Goal: Information Seeking & Learning: Learn about a topic

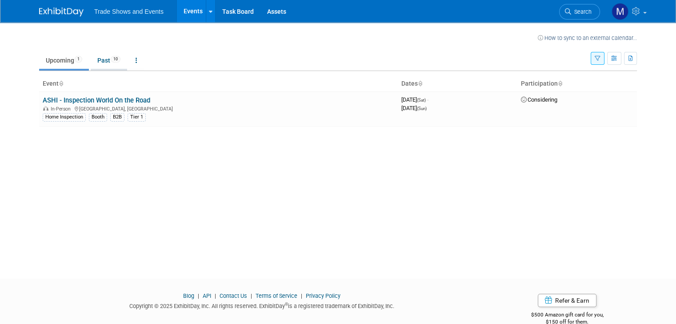
click at [102, 59] on link "Past 10" at bounding box center [109, 60] width 36 height 17
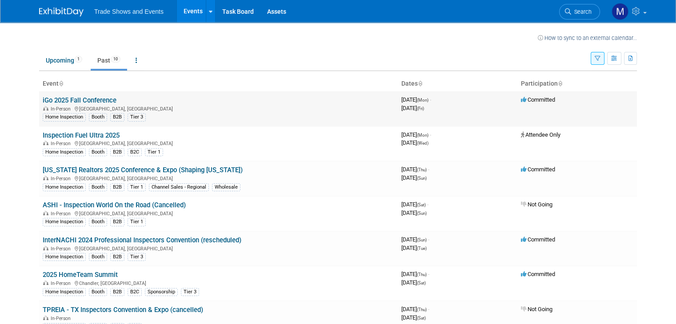
click at [65, 97] on link "iGo 2025 Fall Conference" at bounding box center [80, 100] width 74 height 8
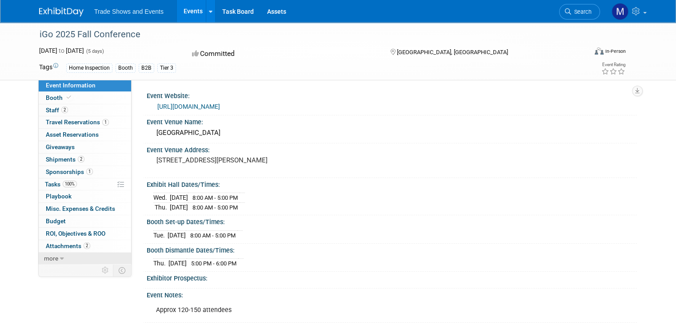
click at [52, 257] on link "more" at bounding box center [85, 259] width 92 height 12
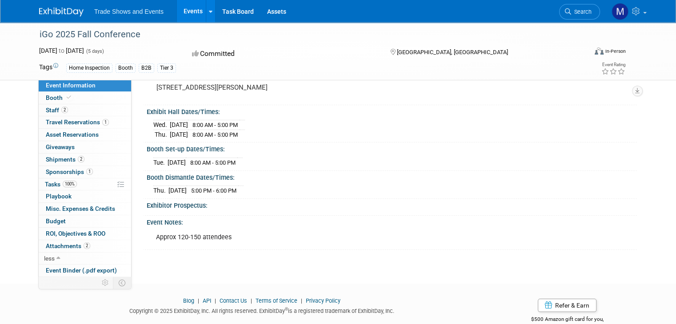
scroll to position [92, 0]
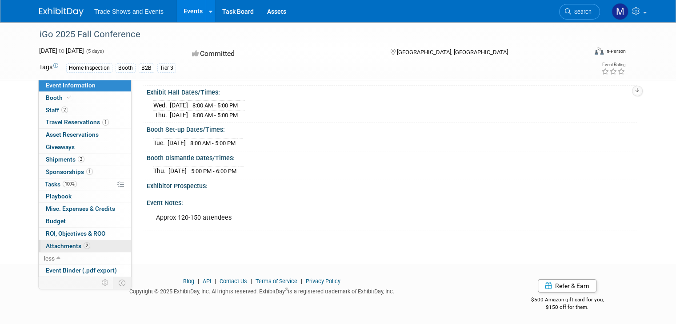
click at [52, 246] on span "Attachments 2" at bounding box center [68, 246] width 44 height 7
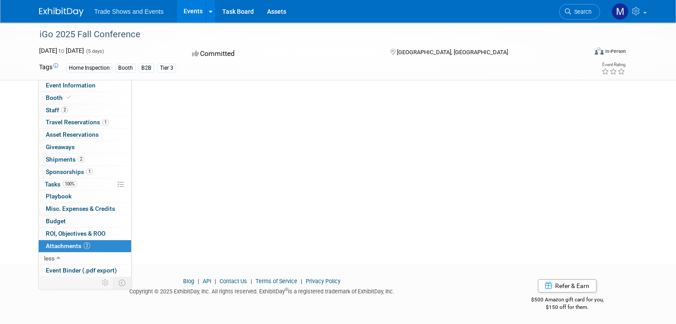
scroll to position [0, 0]
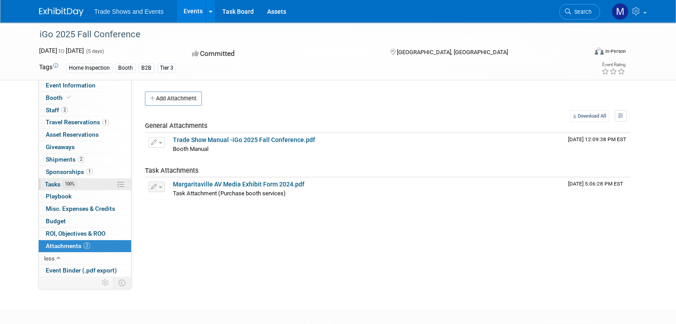
click at [47, 183] on span "Tasks 100%" at bounding box center [61, 184] width 32 height 7
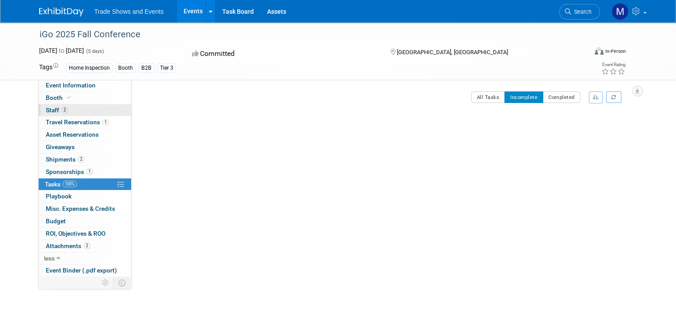
click at [40, 106] on link "2 Staff 2" at bounding box center [85, 110] width 92 height 12
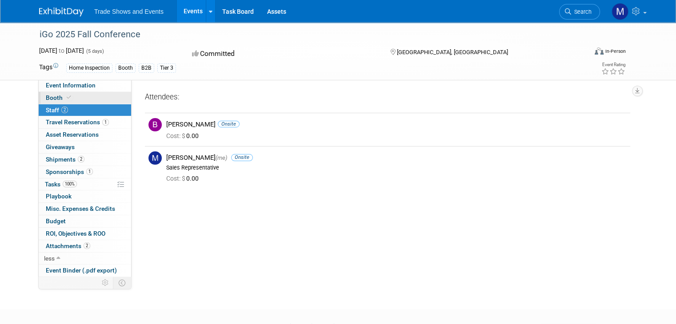
click at [46, 97] on span "Booth" at bounding box center [59, 97] width 27 height 7
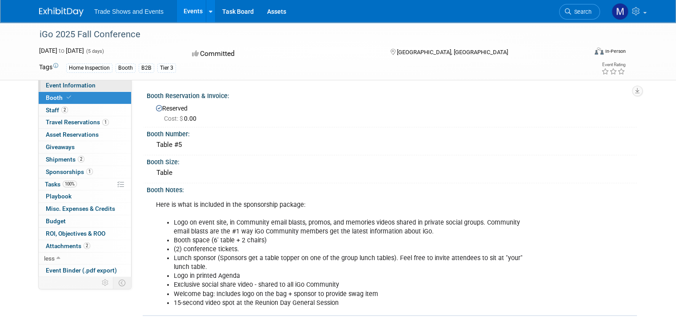
click at [73, 86] on span "Event Information" at bounding box center [71, 85] width 50 height 7
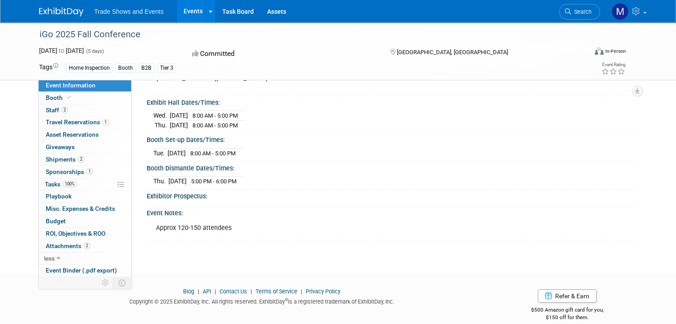
scroll to position [92, 0]
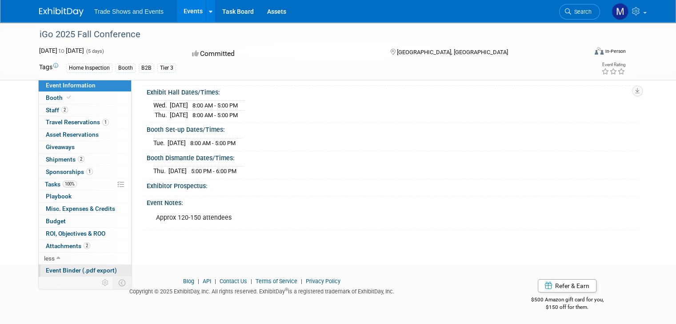
click at [59, 268] on span "Event Binder (.pdf export)" at bounding box center [81, 270] width 71 height 7
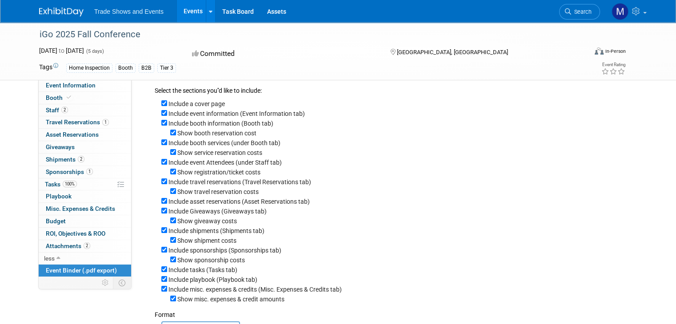
scroll to position [0, 0]
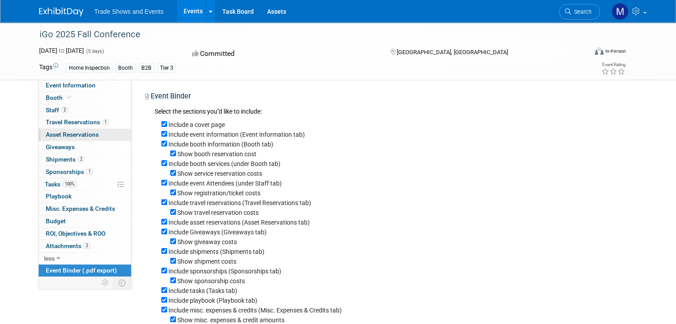
click at [54, 132] on span "Asset Reservations 0" at bounding box center [72, 134] width 53 height 7
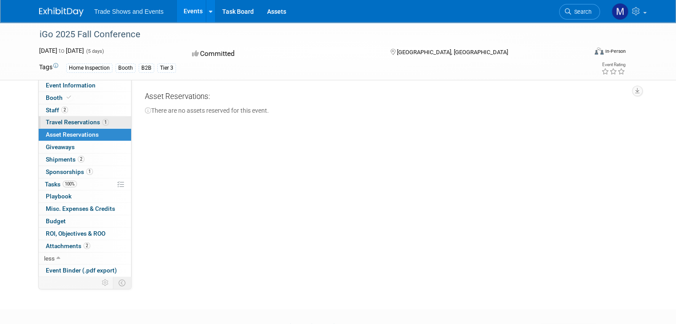
click at [63, 120] on span "Travel Reservations 1" at bounding box center [77, 122] width 63 height 7
